Goal: Task Accomplishment & Management: Manage account settings

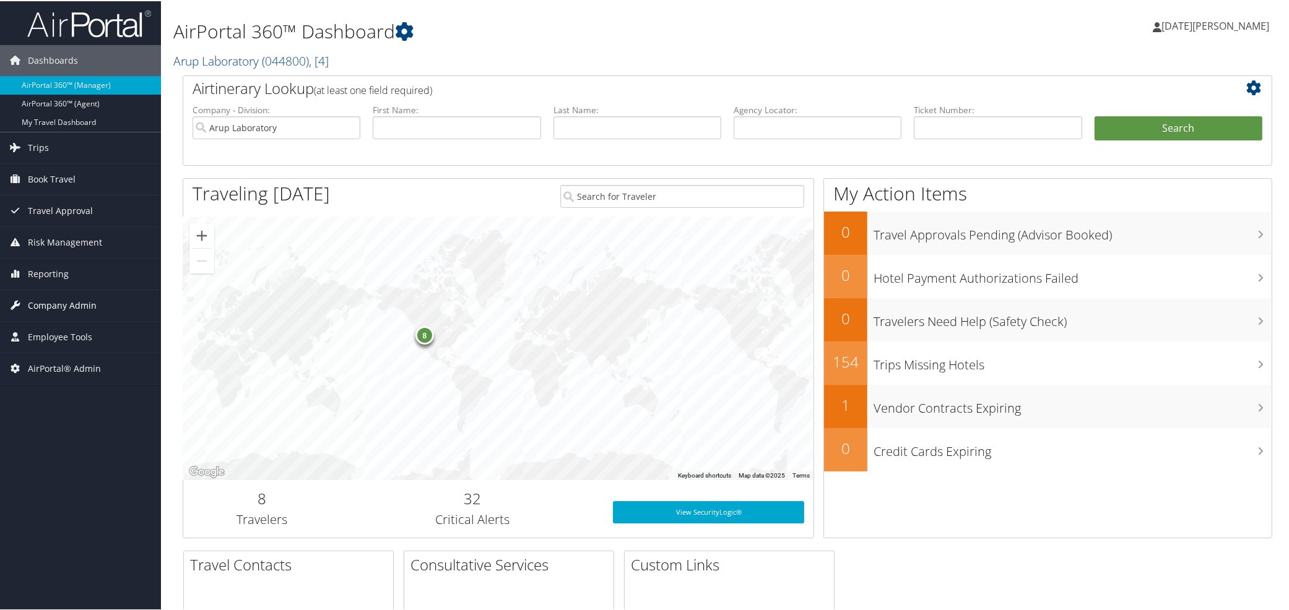
click at [60, 304] on span "Company Admin" at bounding box center [62, 304] width 69 height 31
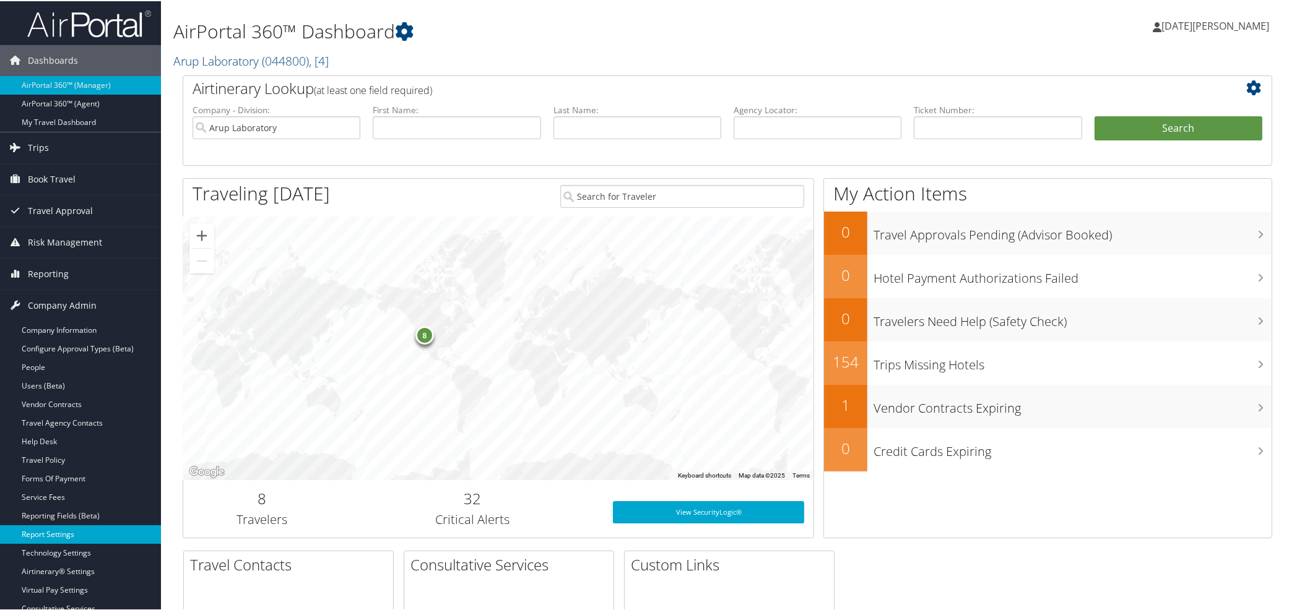
click at [58, 532] on link "Report Settings" at bounding box center [80, 533] width 161 height 19
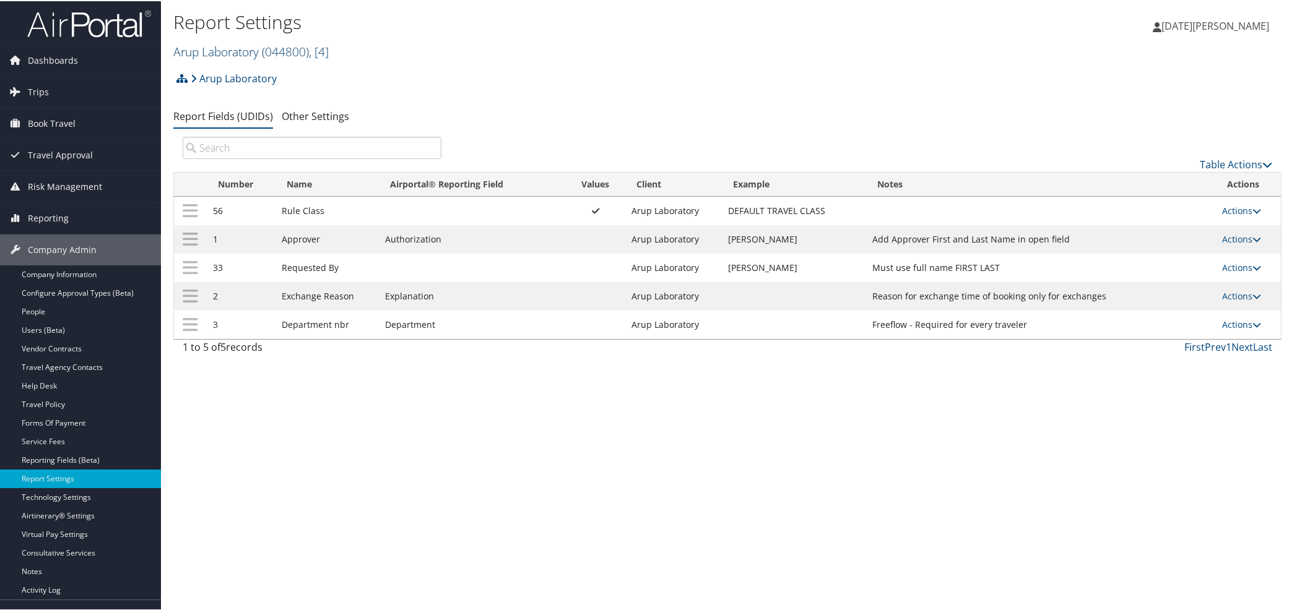
click at [198, 45] on link "Arup Laboratory ( 044800 ) , [ 4 ]" at bounding box center [250, 50] width 155 height 17
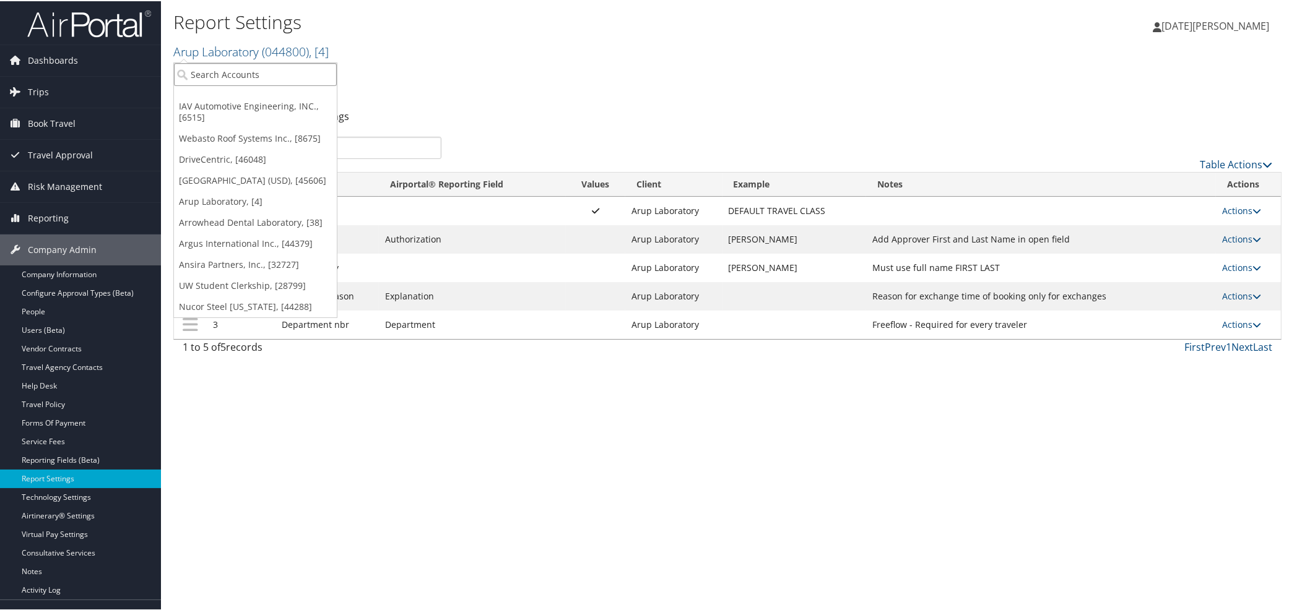
click at [217, 71] on input "search" at bounding box center [255, 73] width 163 height 23
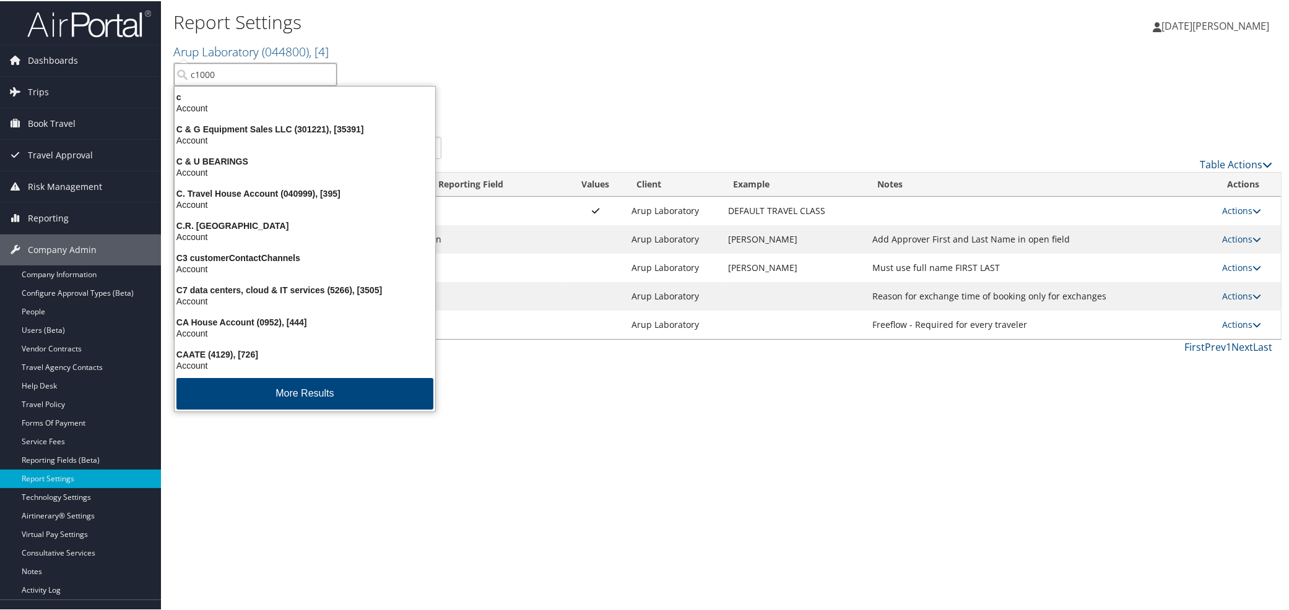
type input "c10001"
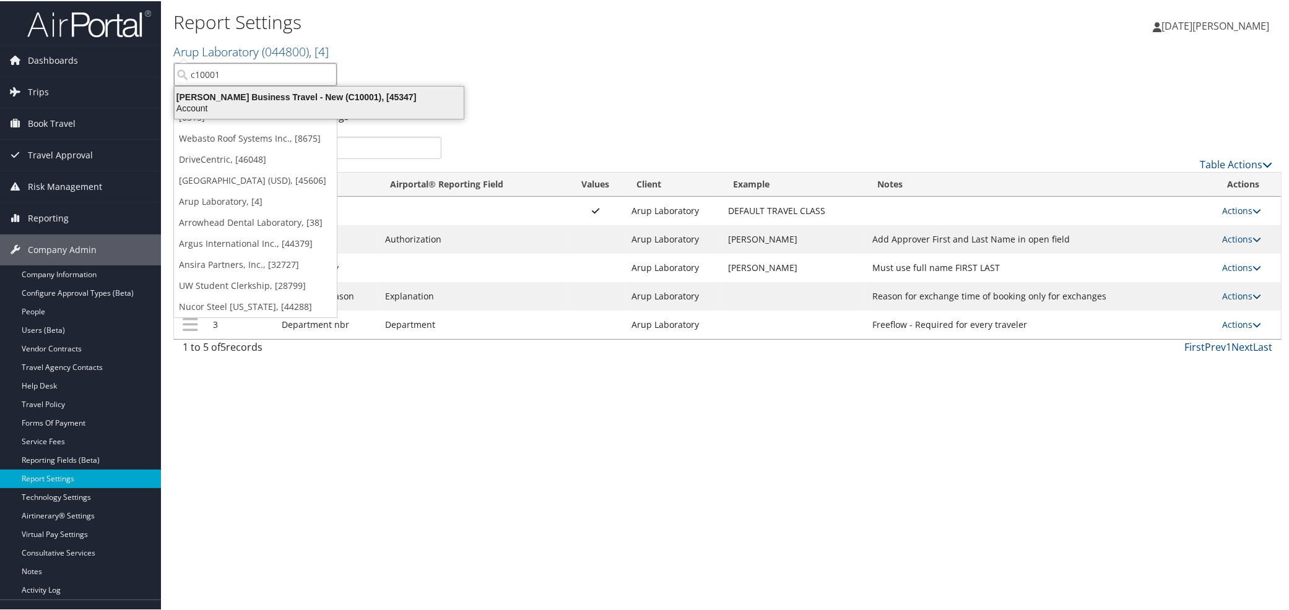
click at [187, 103] on div "Account" at bounding box center [319, 107] width 304 height 11
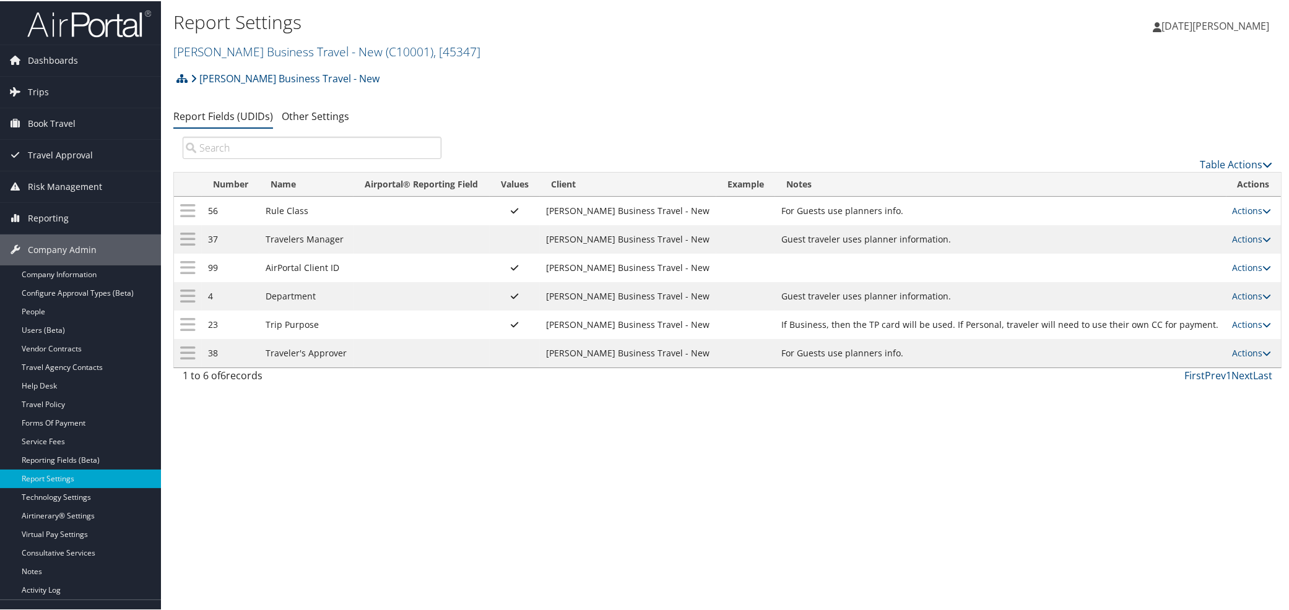
click at [234, 437] on div "Report Settings Christopherson Business Travel - New ( C10001 ) , [ 45347 ] Chr…" at bounding box center [727, 305] width 1133 height 610
click at [1235, 329] on link "Actions" at bounding box center [1251, 323] width 39 height 12
click at [1164, 347] on link "Update Report Field Values" at bounding box center [1198, 345] width 134 height 21
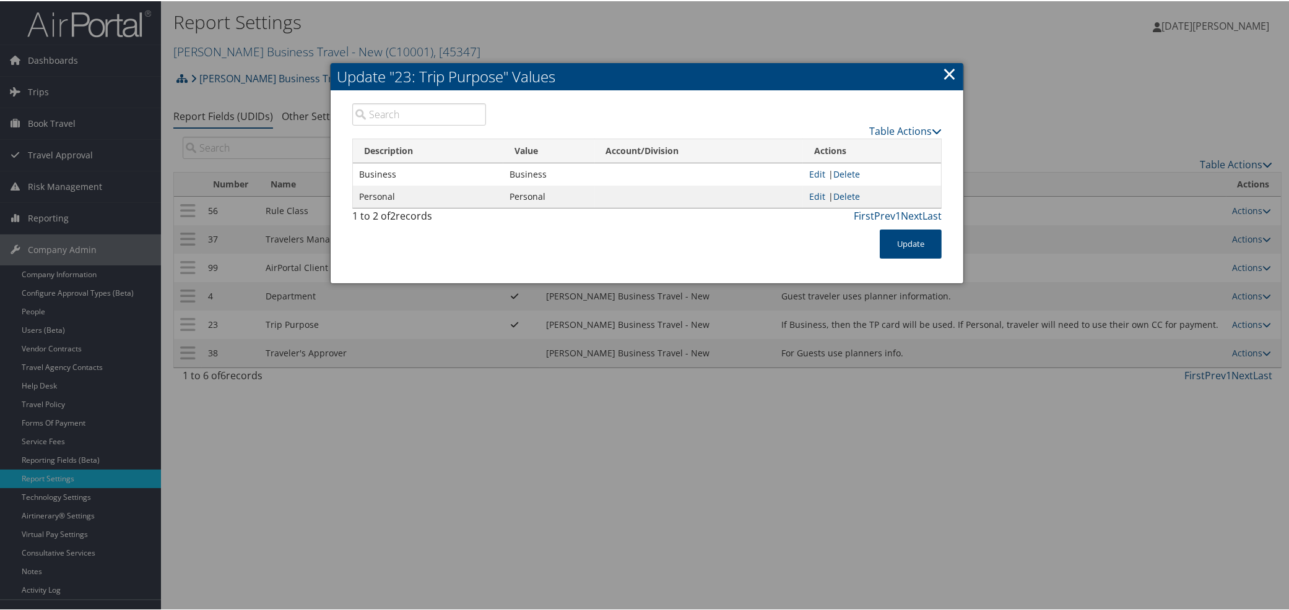
click at [526, 171] on td "Business" at bounding box center [549, 173] width 92 height 22
copy td "Business"
